Goal: Task Accomplishment & Management: Manage account settings

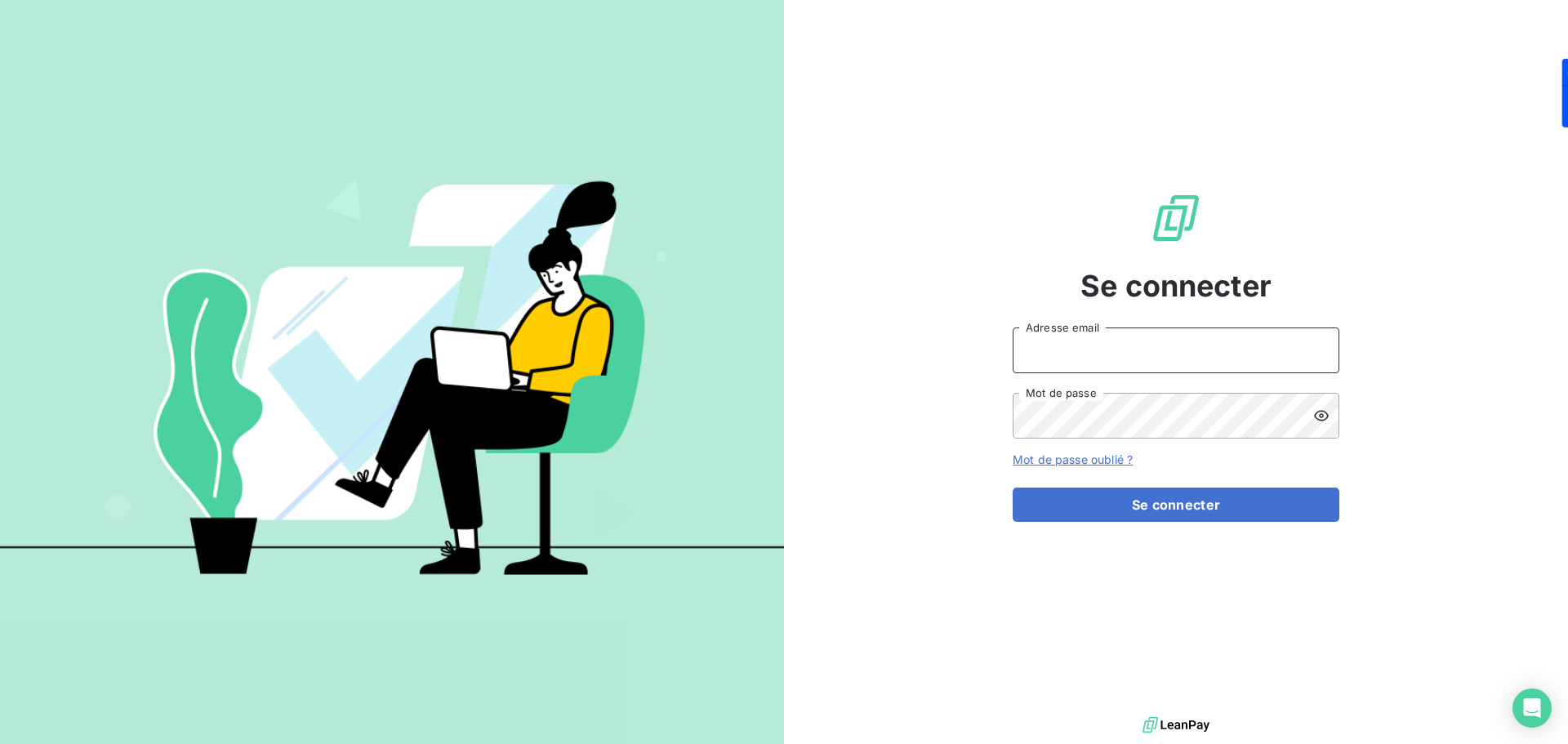
type input "[PERSON_NAME][EMAIL_ADDRESS][PERSON_NAME][DOMAIN_NAME]"
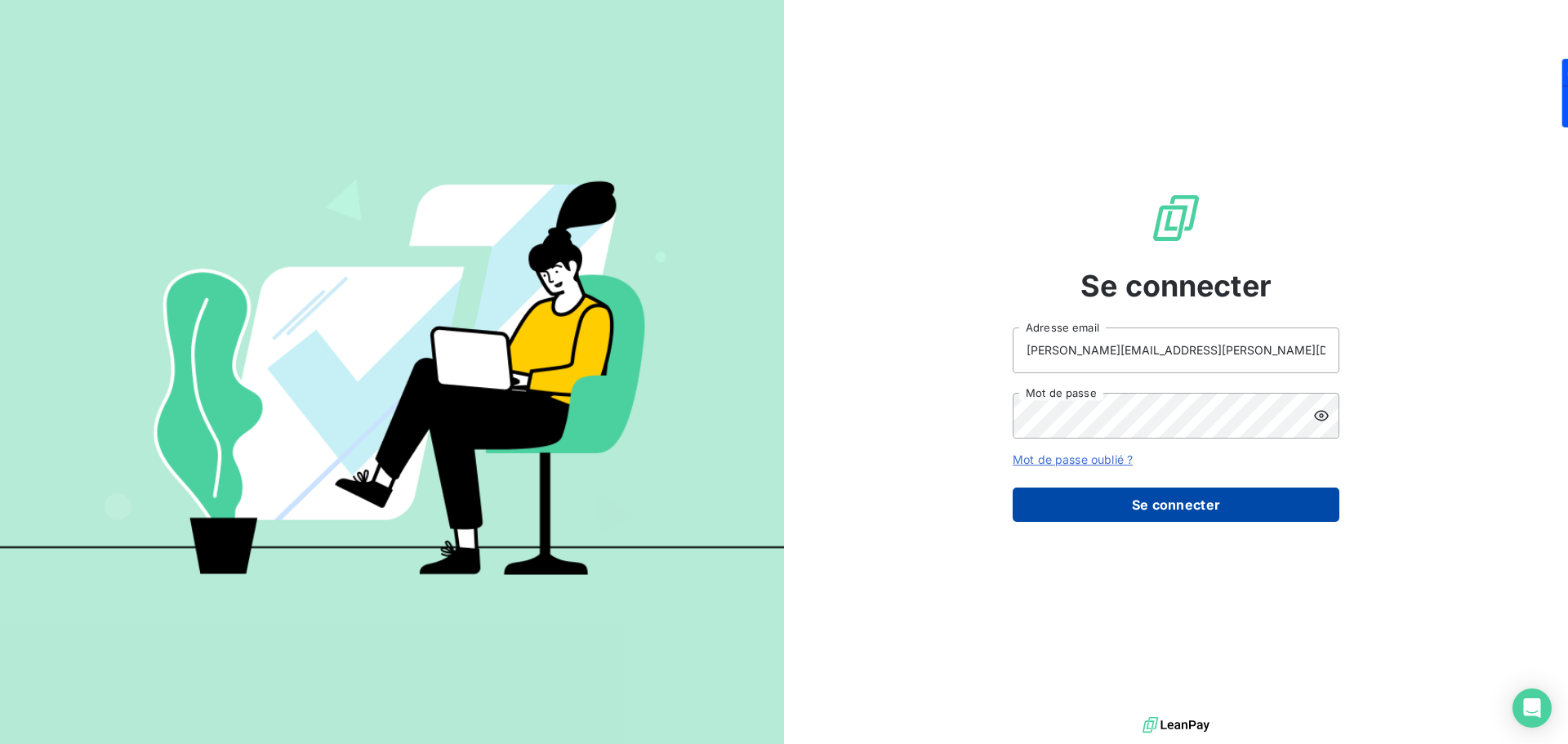
click at [1182, 500] on button "Se connecter" at bounding box center [1176, 505] width 327 height 34
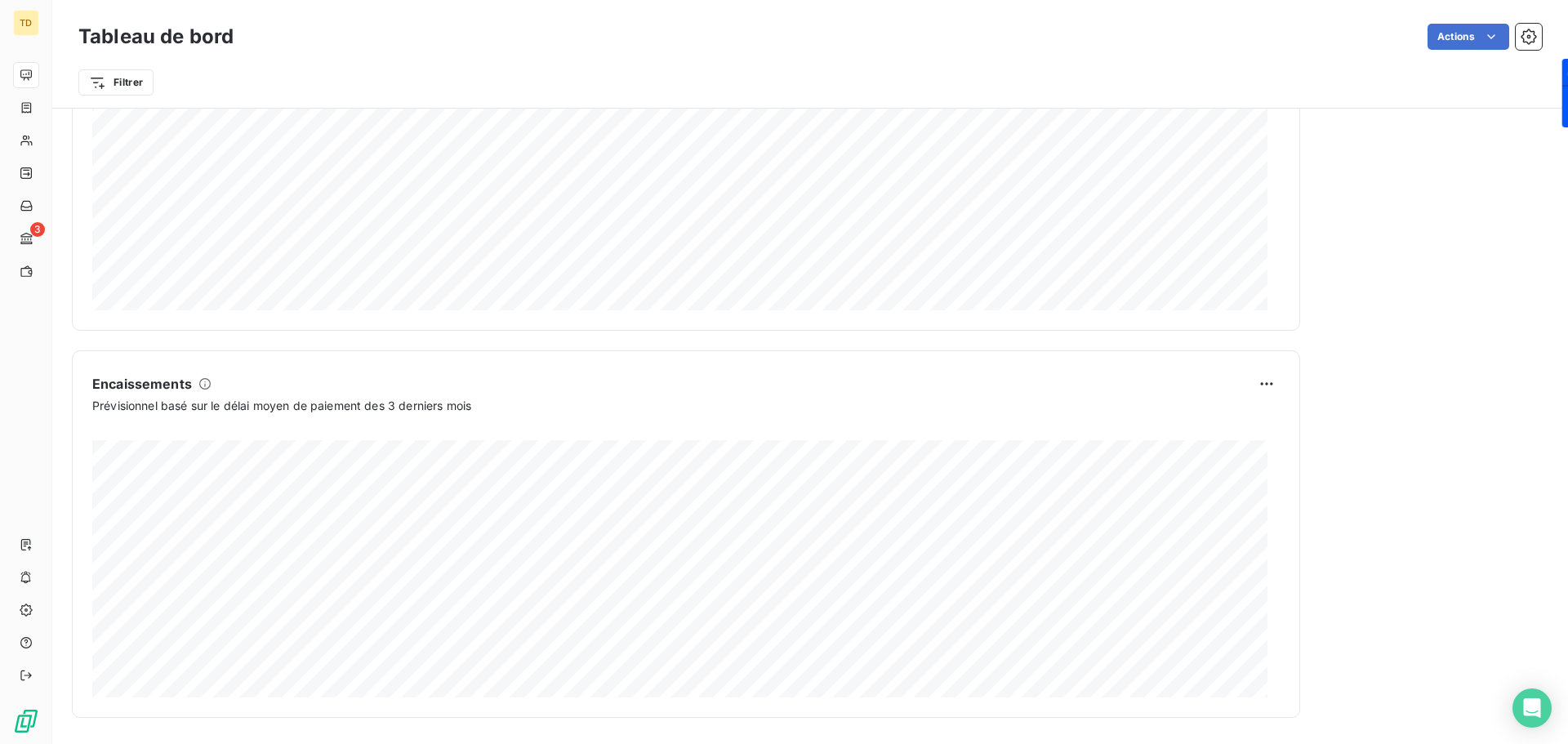
scroll to position [848, 0]
